Goal: Information Seeking & Learning: Learn about a topic

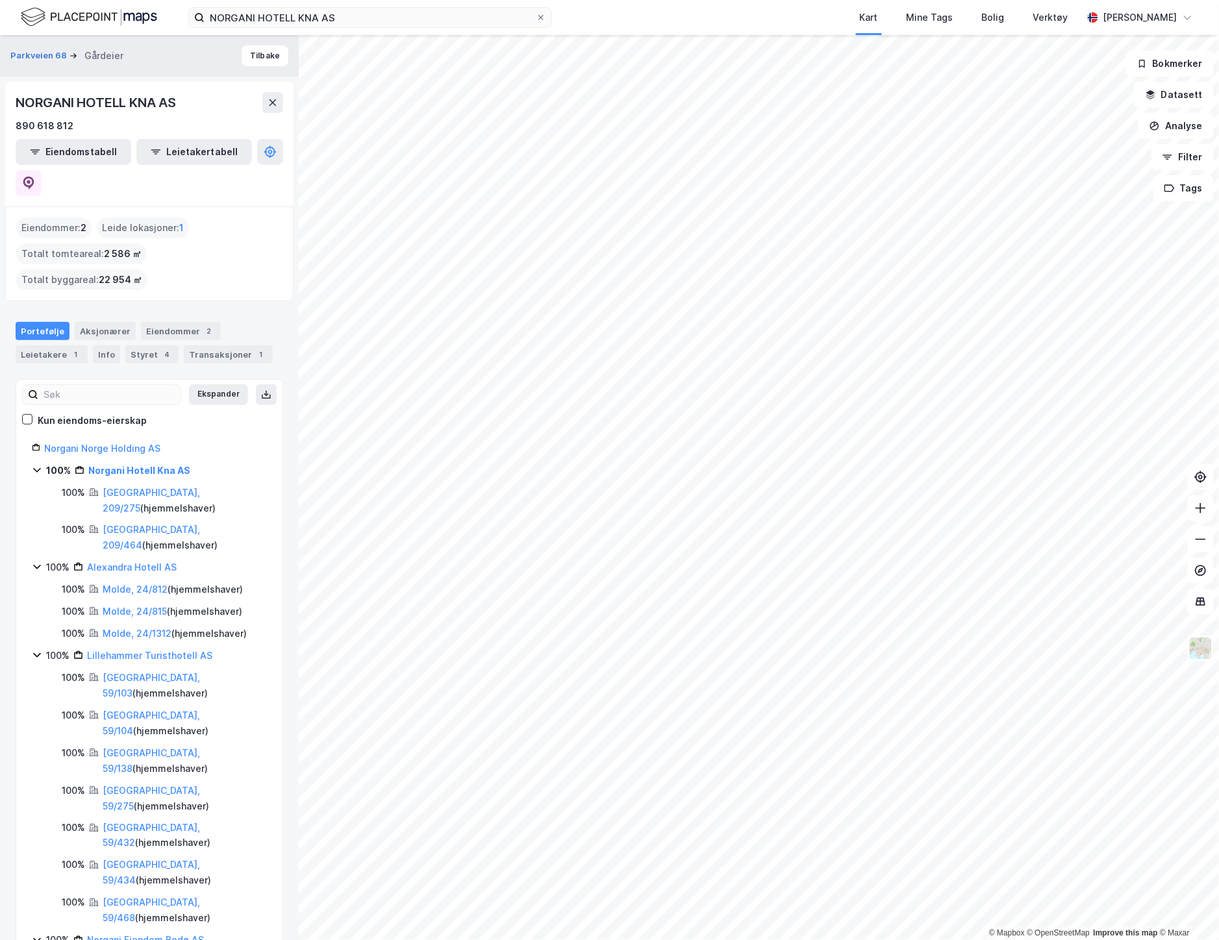
scroll to position [553, 0]
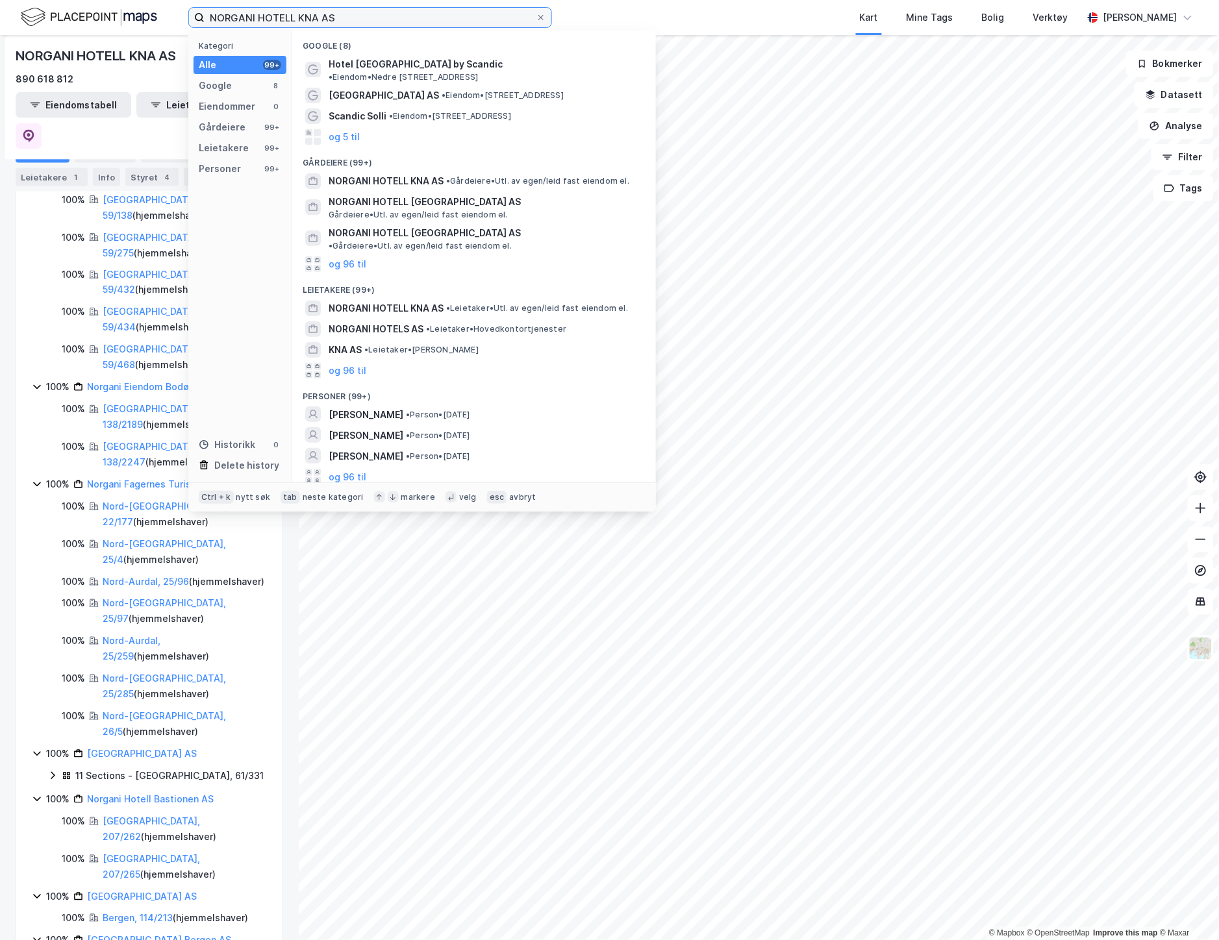
drag, startPoint x: 354, startPoint y: 18, endPoint x: 182, endPoint y: 8, distance: 172.3
click at [182, 8] on div "NORGANI HOTELL KNA AS Kategori Alle 99+ Google 8 Eiendommer 0 Gårdeiere 99+ Lei…" at bounding box center [609, 17] width 1219 height 35
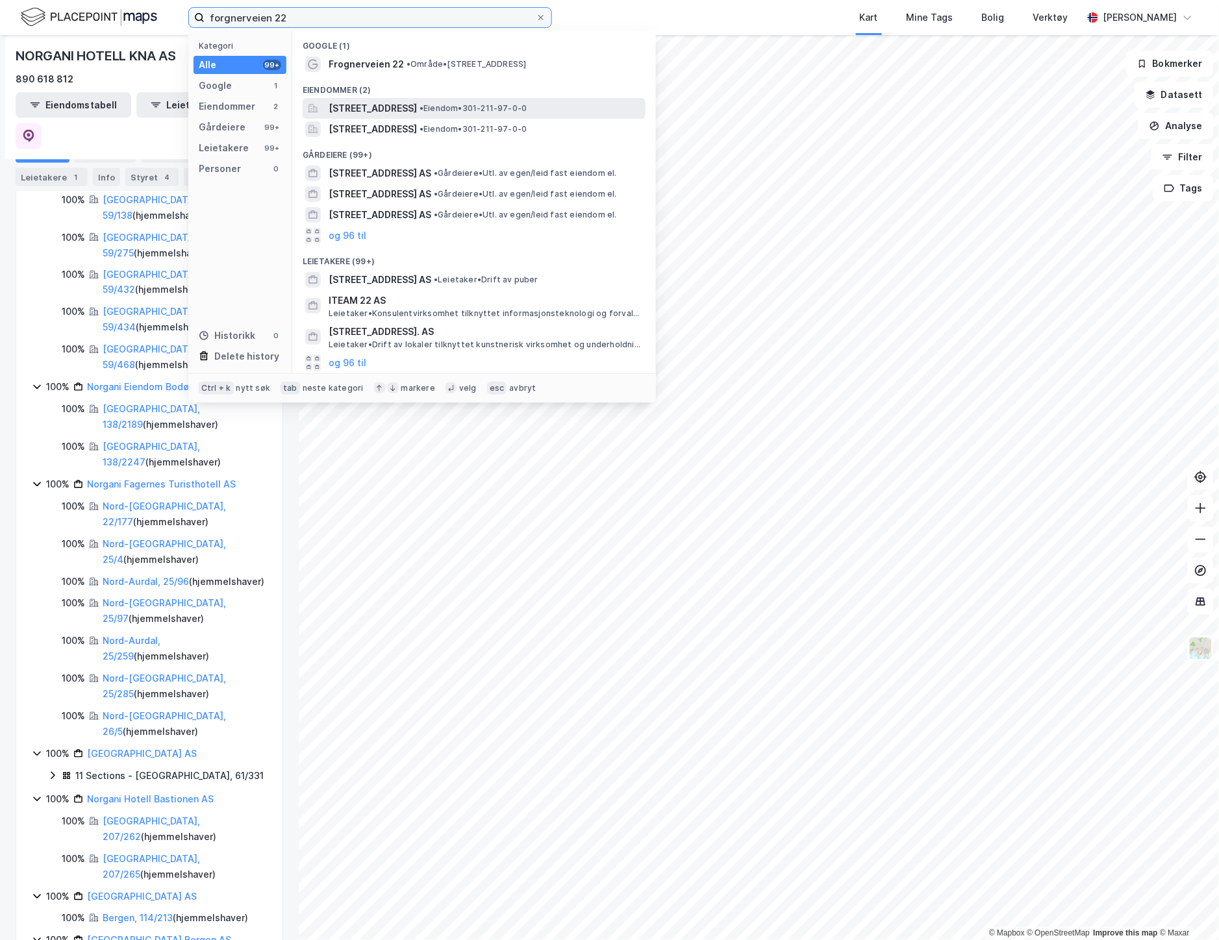
type input "forgnerveien 22"
click at [417, 106] on span "[STREET_ADDRESS]" at bounding box center [373, 109] width 88 height 16
